Goal: Communication & Community: Answer question/provide support

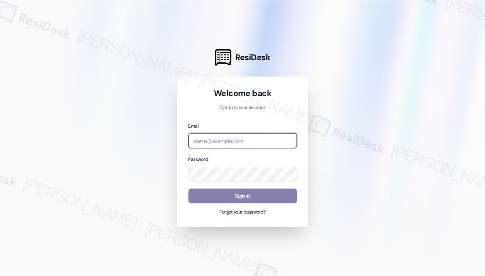
click at [248, 147] on input "email" at bounding box center [242, 140] width 108 height 15
click at [0, 275] on com-1password-button at bounding box center [0, 276] width 0 height 0
click at [220, 139] on input "email" at bounding box center [242, 140] width 108 height 15
type input "automated-surveys-park_properties-john-roy.roles@park_properties.com"
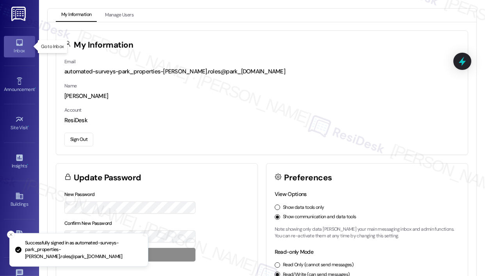
click at [20, 48] on div "Inbox" at bounding box center [19, 51] width 39 height 8
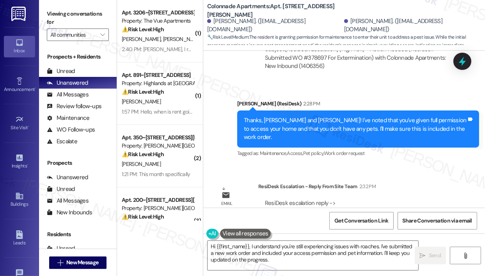
scroll to position [2653, 0]
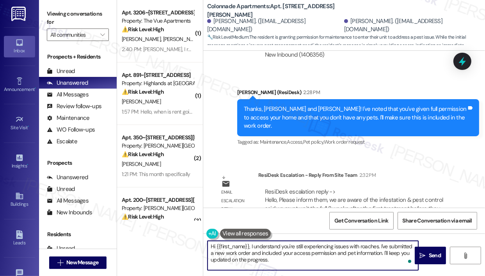
drag, startPoint x: 287, startPoint y: 261, endPoint x: 249, endPoint y: 249, distance: 40.0
click at [249, 249] on textarea "Hi {{first_name}}, I understand you're still experiencing issues with roaches. …" at bounding box center [312, 255] width 211 height 29
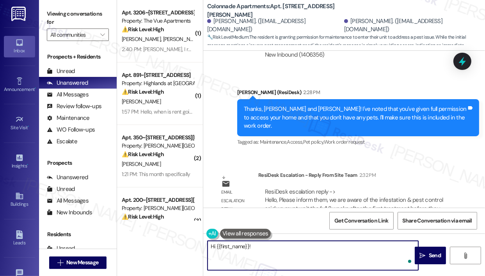
paste textarea "The site team asked me to share that they’re aware of the infestation, and pest…"
type textarea "Hi {{first_name}}! The site team asked me to share that they’re aware of the in…"
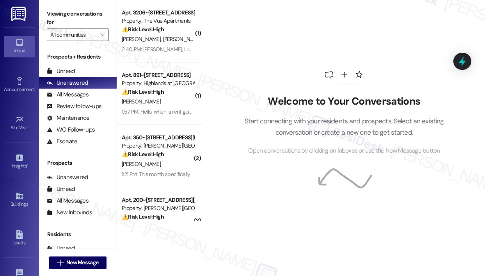
click at [383, 37] on div "Welcome to Your Conversations Start connecting with your residents and prospect…" at bounding box center [344, 110] width 234 height 221
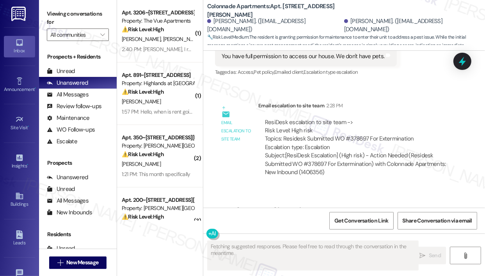
scroll to position [2653, 0]
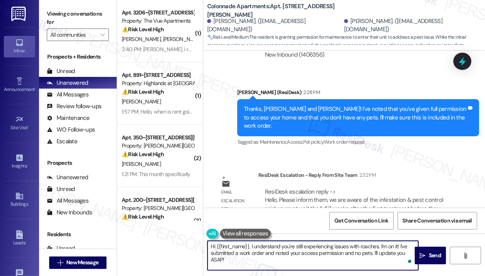
drag, startPoint x: 276, startPoint y: 259, endPoint x: 251, endPoint y: 246, distance: 27.9
click at [251, 246] on textarea "Hi {{first_name}}, I understand you're still experiencing issues with roaches. …" at bounding box center [312, 255] width 211 height 29
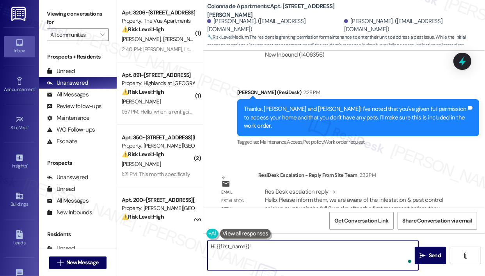
paste textarea "The site team asked me to share that they’re aware of the infestation, and pest…"
type textarea "Hi {{first_name}}! The site team asked me to share that they’re aware of the in…"
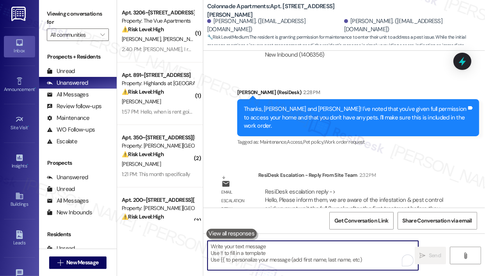
click at [297, 245] on textarea "To enrich screen reader interactions, please activate Accessibility in Grammarl…" at bounding box center [312, 255] width 211 height 29
paste textarea "The site team asked me to share that they’re aware of the infestation, and pest…"
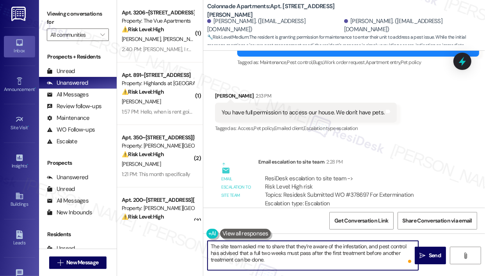
scroll to position [2537, 0]
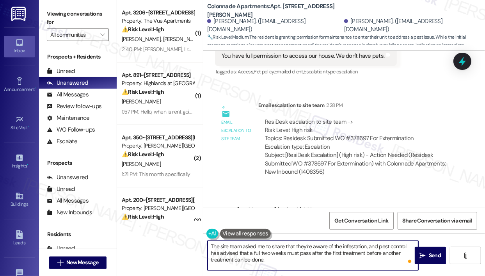
click at [211, 246] on textarea "The site team asked me to share that they’re aware of the infestation, and pest…" at bounding box center [312, 255] width 211 height 29
click at [388, 246] on textarea "Hi James! The site team asked me to share that they’re aware of the infestation…" at bounding box center [312, 255] width 211 height 29
click at [331, 264] on textarea "Hi James! The site team asked me to share that they’re aware of the issue, and …" at bounding box center [312, 255] width 211 height 29
click at [227, 253] on textarea "Hi James! The site team asked me to share that they’re aware of the issue, and …" at bounding box center [312, 255] width 211 height 29
click at [322, 263] on textarea "Hi James! The site team asked me to share that they’re aware of the issue, and …" at bounding box center [312, 255] width 211 height 29
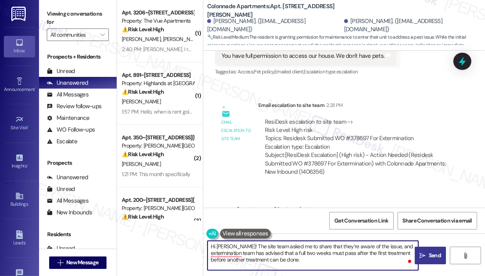
type textarea "Hi James! The site team asked me to share that they’re aware of the issue, and …"
click at [425, 252] on span " Send" at bounding box center [430, 255] width 25 height 8
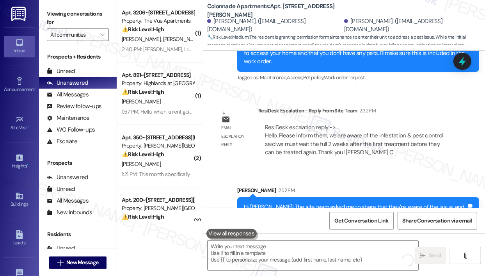
scroll to position [2724, 0]
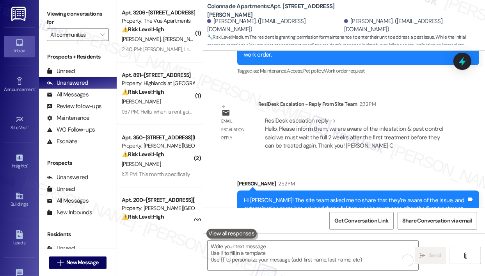
click at [426, 162] on div "Sent via SMS Sarah 2:52 PM Hi James! The site team asked me to share that they’…" at bounding box center [344, 197] width 282 height 71
click at [334, 135] on div "Email escalation reply ResiDesk Escalation - Reply From Site Team 2:32 PM ResiD…" at bounding box center [335, 128] width 253 height 68
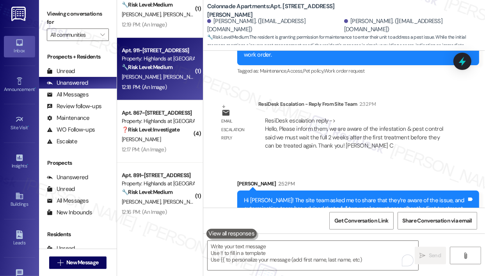
scroll to position [2899, 0]
